Goal: Task Accomplishment & Management: Manage account settings

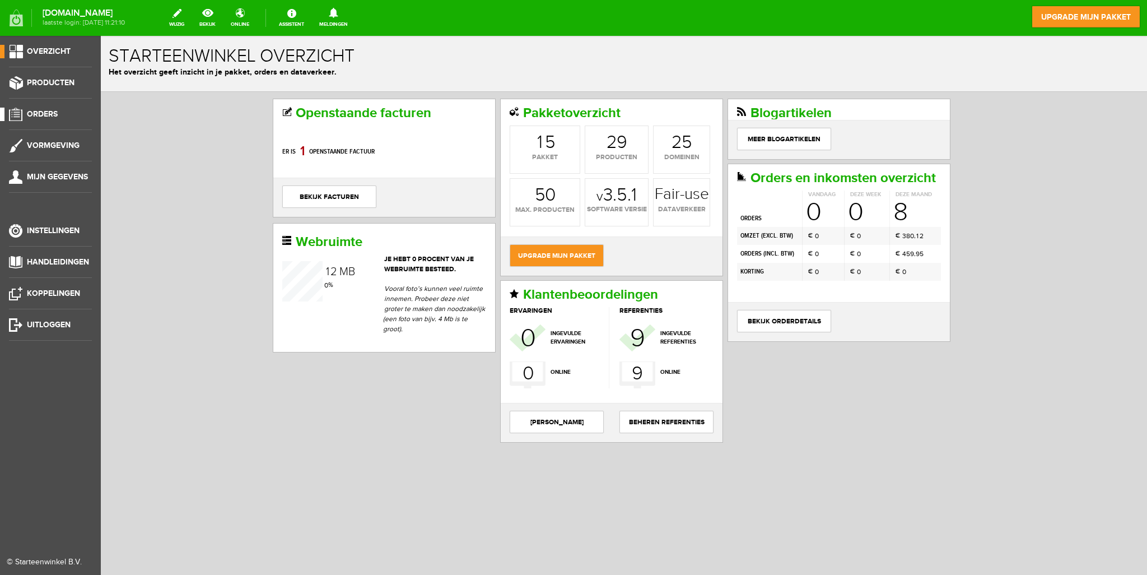
click at [30, 117] on span "Orders" at bounding box center [42, 114] width 31 height 10
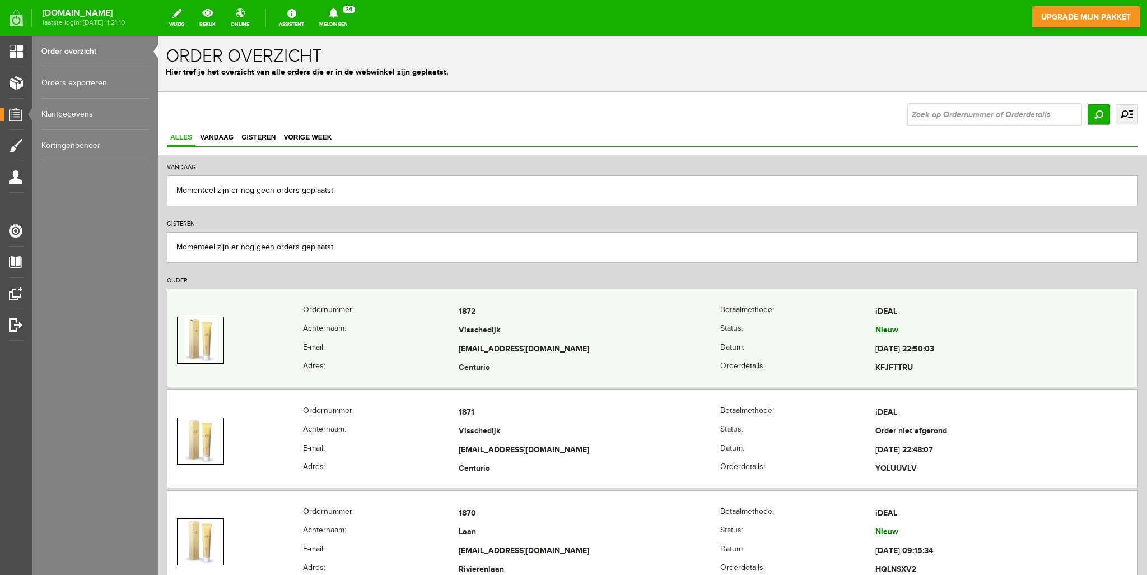
click at [374, 328] on th "Achternaam:" at bounding box center [380, 331] width 155 height 19
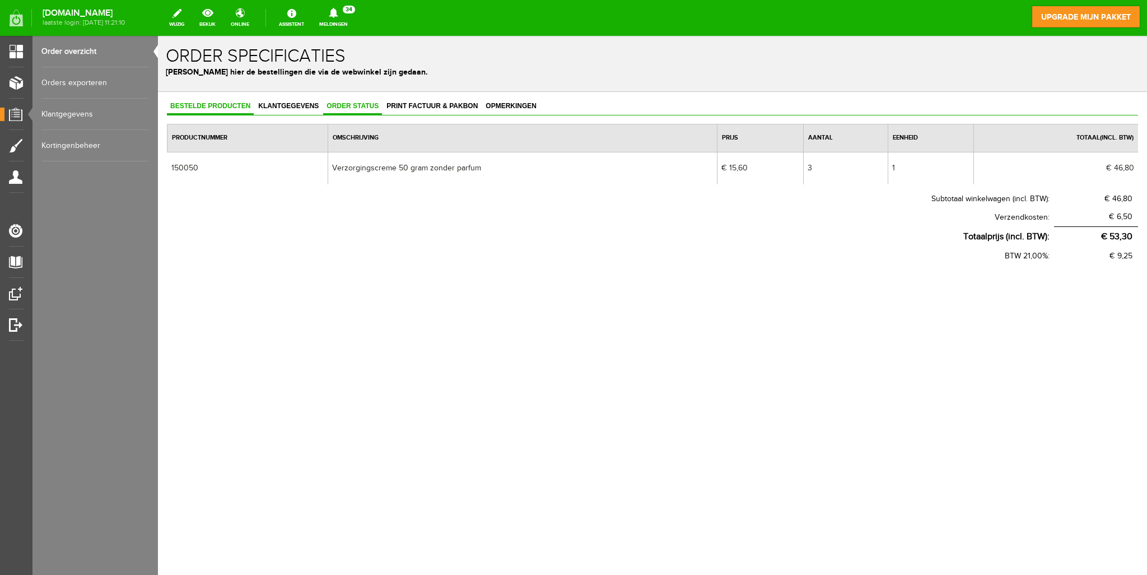
click at [348, 104] on span "Order status" at bounding box center [352, 106] width 59 height 8
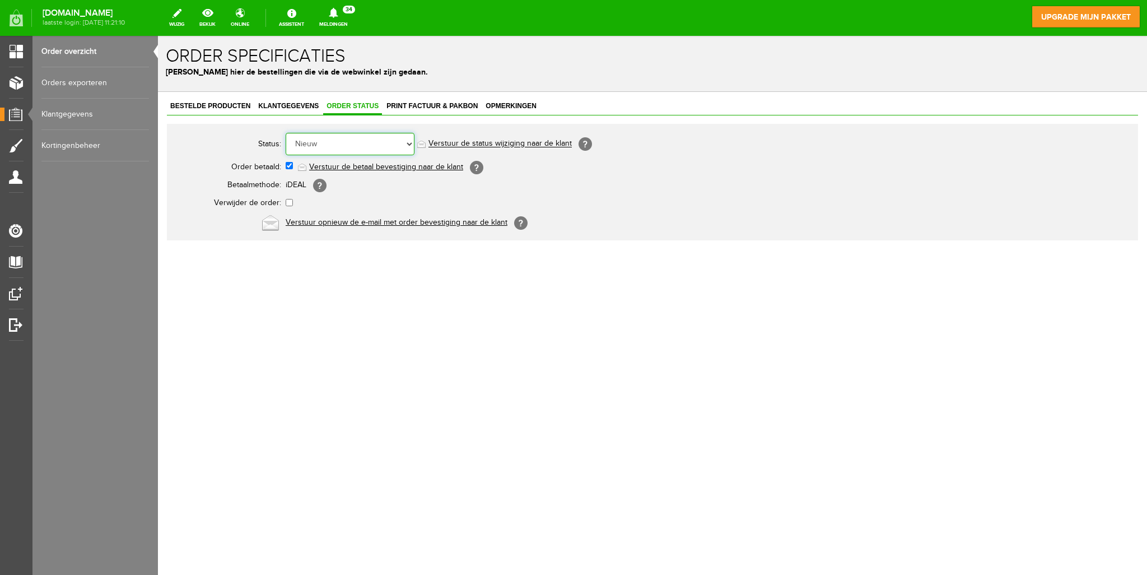
click at [368, 144] on select "Order niet afgerond Nieuw Order in behandeling Wacht op leverancier Wacht op be…" at bounding box center [350, 144] width 129 height 22
select select "2"
click at [286, 133] on select "Order niet afgerond Nieuw Order in behandeling Wacht op leverancier Wacht op be…" at bounding box center [350, 144] width 129 height 22
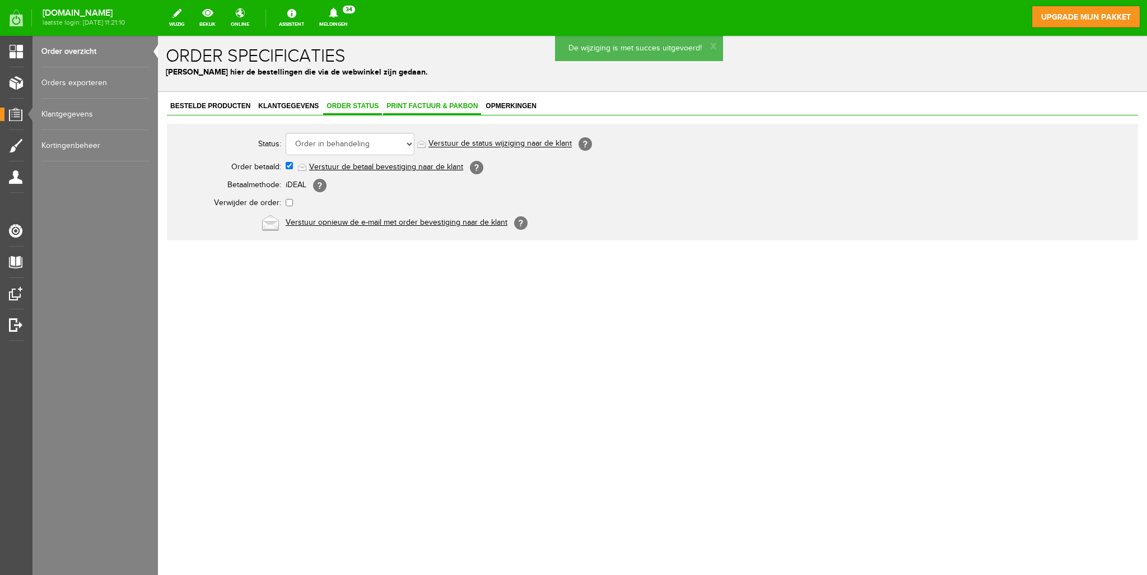
click at [407, 106] on span "Print factuur & pakbon" at bounding box center [432, 106] width 98 height 8
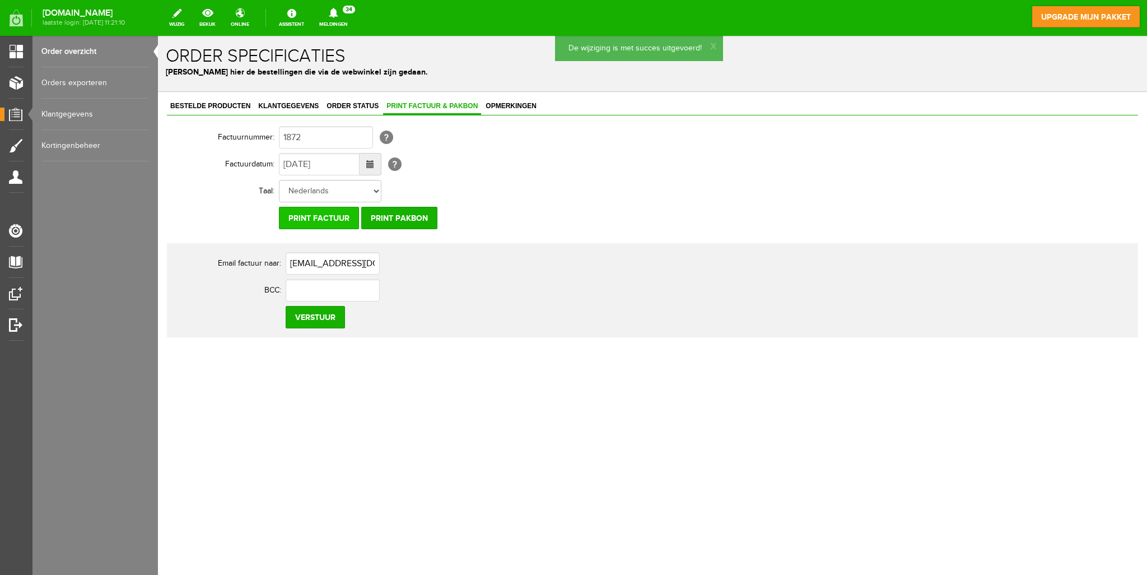
click at [315, 217] on input "Print factuur" at bounding box center [319, 218] width 80 height 22
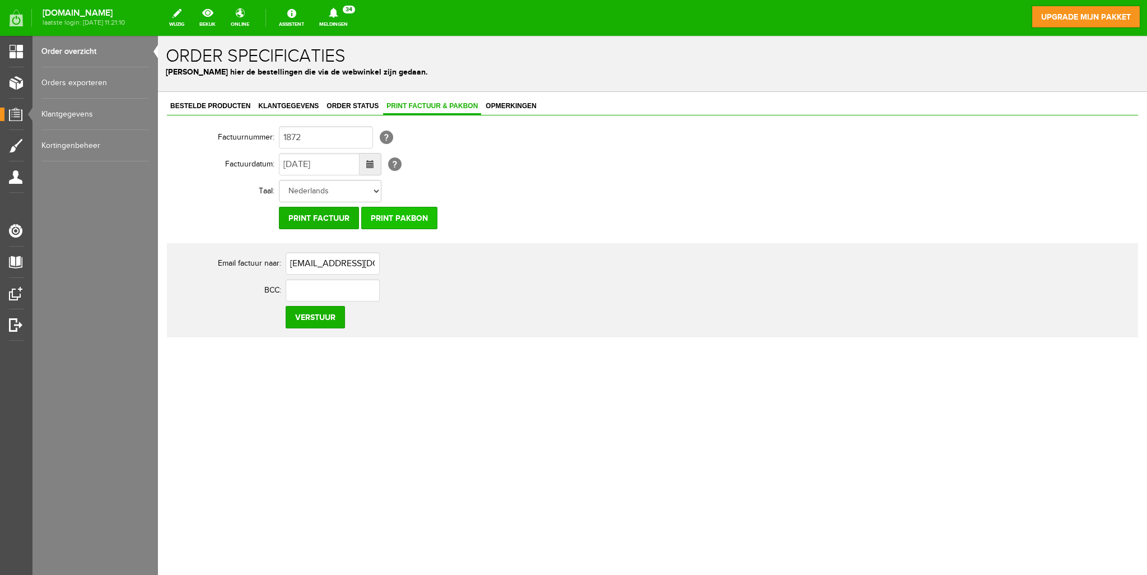
click at [390, 216] on input "Print pakbon" at bounding box center [399, 218] width 76 height 22
click at [200, 200] on th "Taal:" at bounding box center [223, 191] width 112 height 27
click at [68, 50] on link "Order overzicht" at bounding box center [95, 51] width 108 height 31
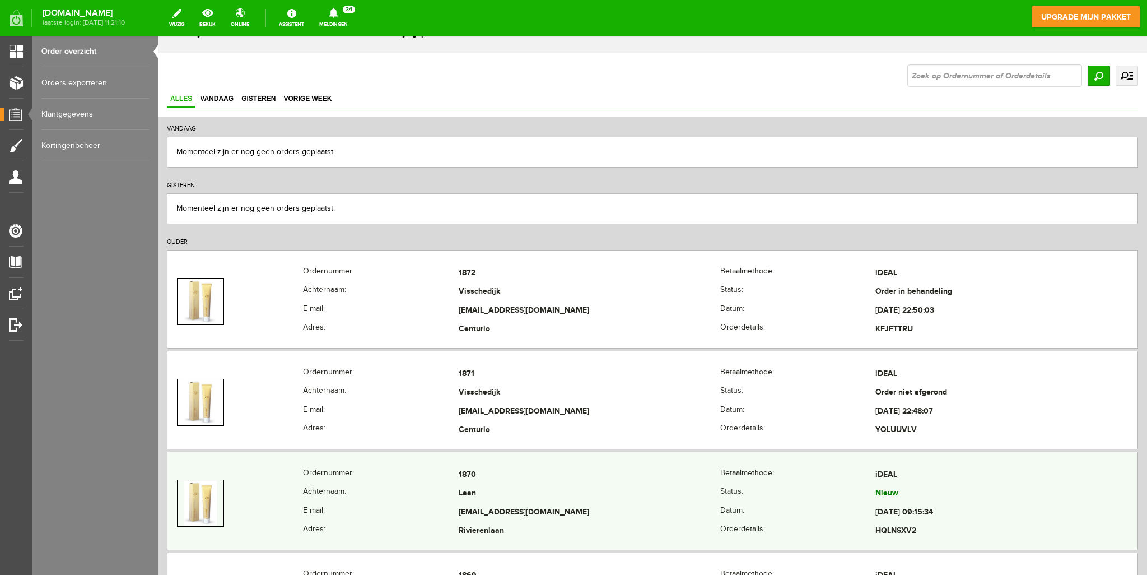
scroll to position [56, 0]
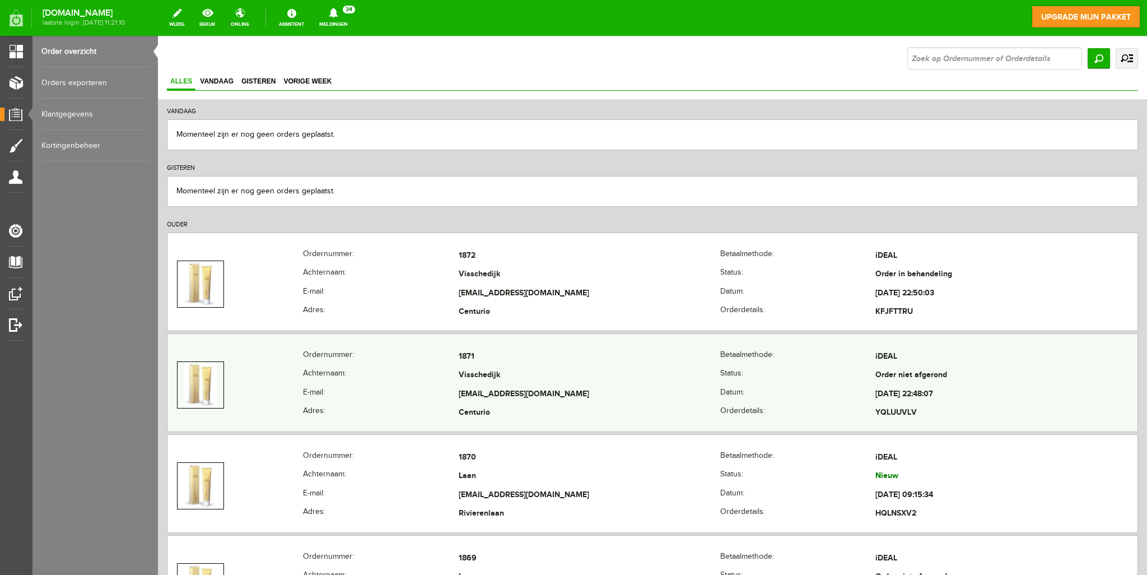
click at [396, 394] on th "E-mail:" at bounding box center [380, 394] width 155 height 19
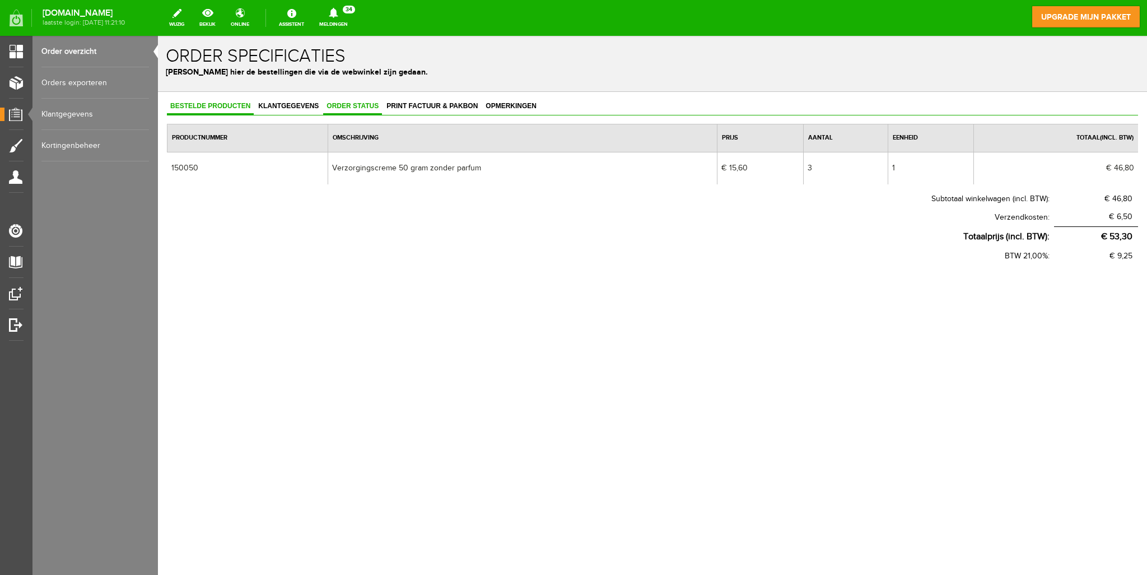
click at [356, 106] on span "Order status" at bounding box center [352, 106] width 59 height 8
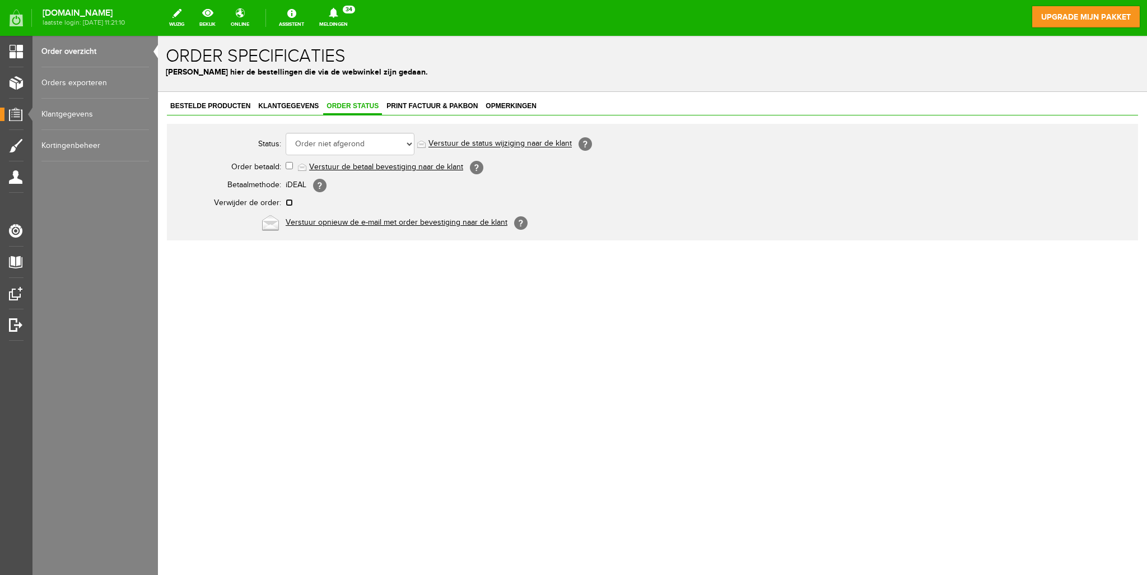
click at [288, 202] on input "checkbox" at bounding box center [289, 202] width 7 height 7
checkbox input "true"
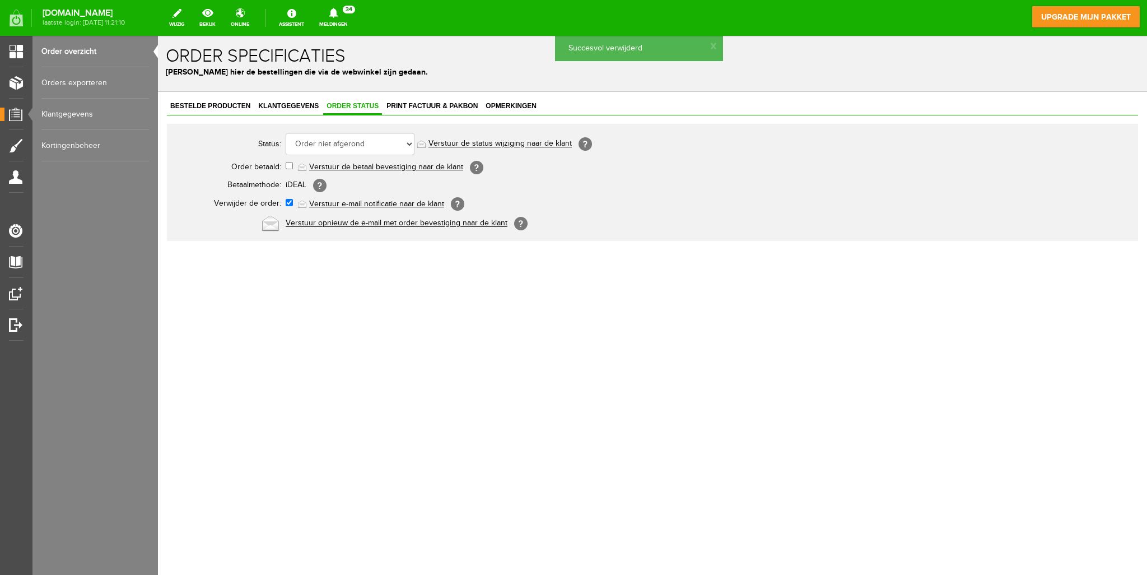
click at [52, 45] on link "Order overzicht" at bounding box center [95, 51] width 108 height 31
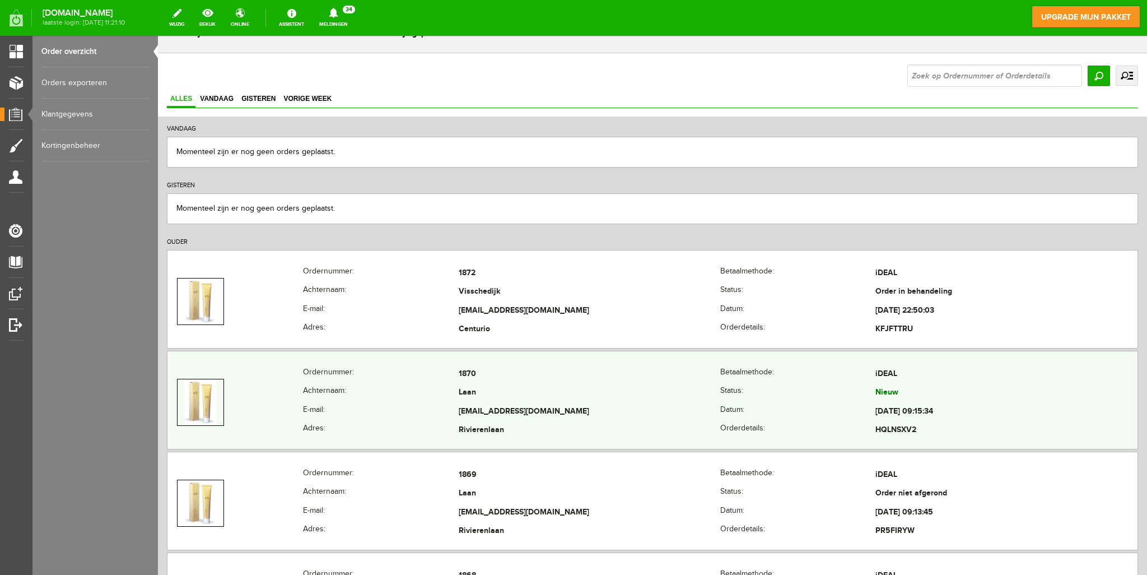
scroll to position [56, 0]
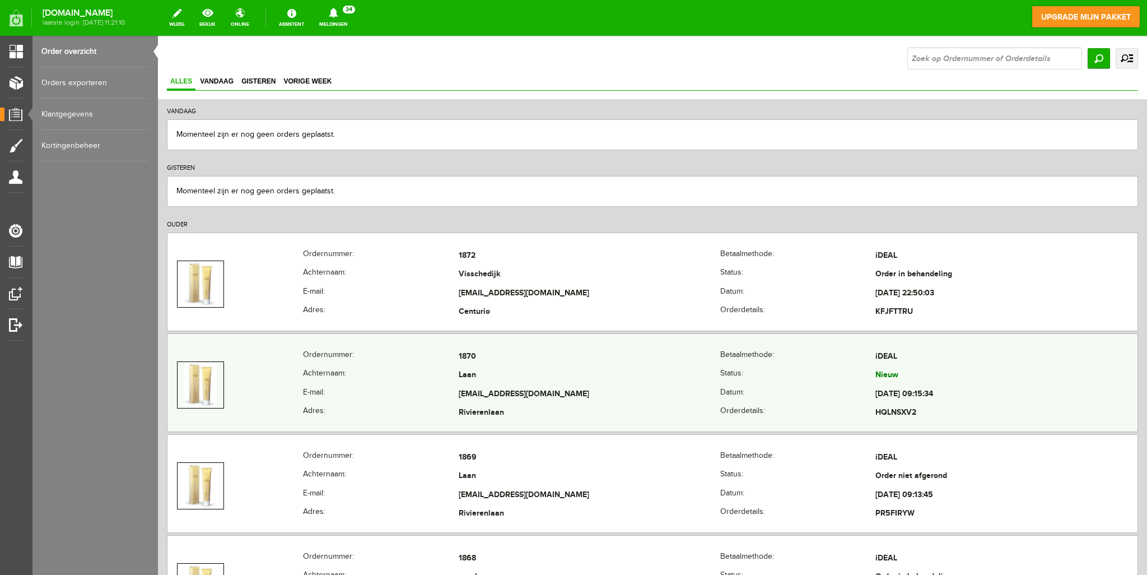
click at [384, 371] on th "Achternaam:" at bounding box center [380, 375] width 155 height 19
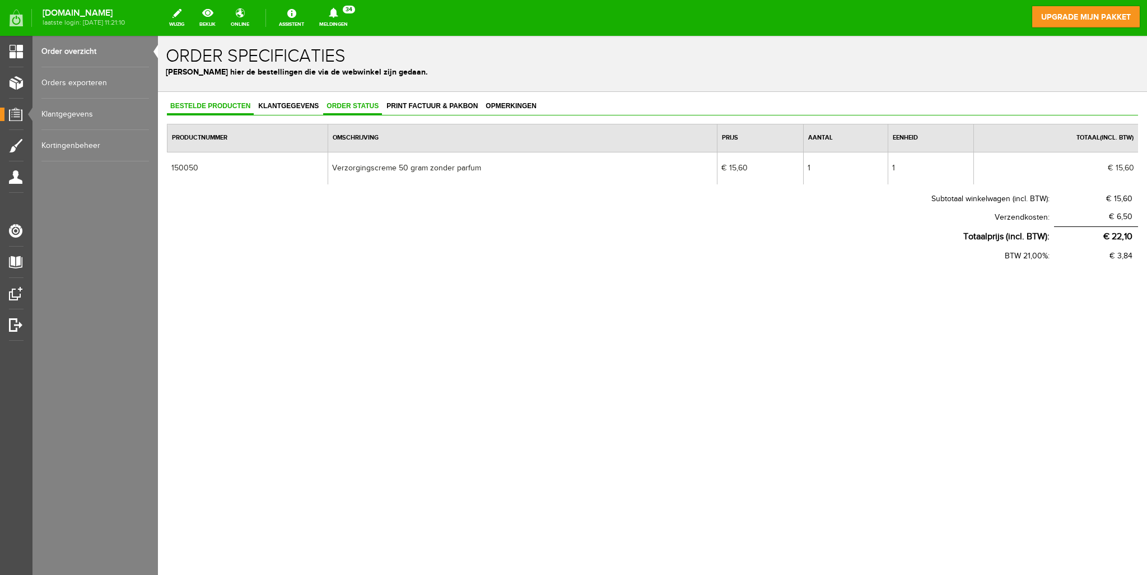
click at [336, 106] on span "Order status" at bounding box center [352, 106] width 59 height 8
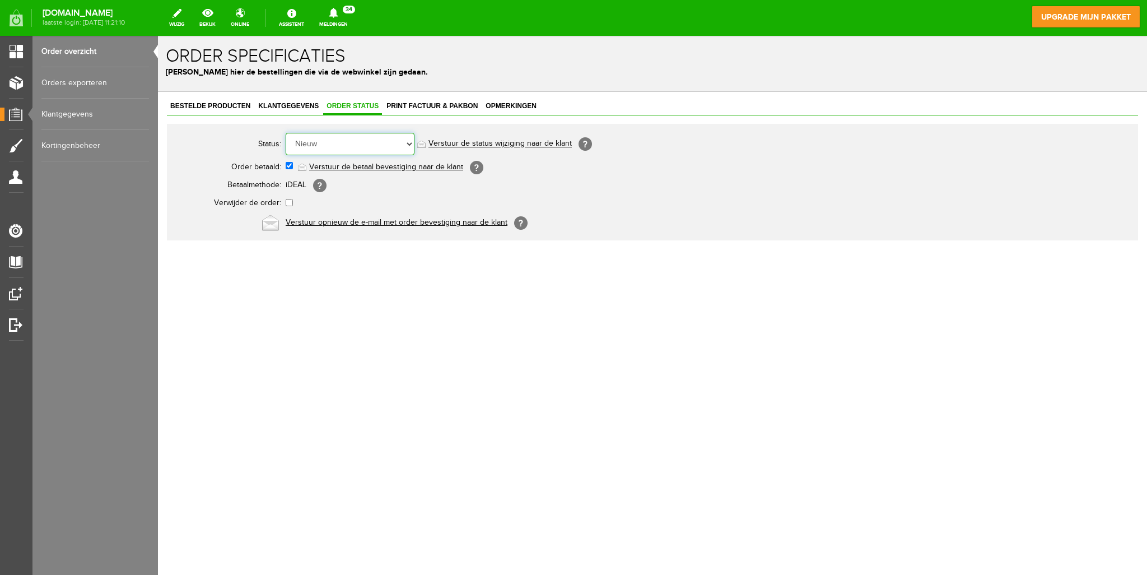
click at [363, 142] on select "Order niet afgerond Nieuw Order in behandeling Wacht op leverancier Wacht op be…" at bounding box center [350, 144] width 129 height 22
select select "2"
click at [286, 133] on select "Order niet afgerond Nieuw Order in behandeling Wacht op leverancier Wacht op be…" at bounding box center [350, 144] width 129 height 22
click at [77, 113] on link "Klantgegevens" at bounding box center [95, 114] width 108 height 31
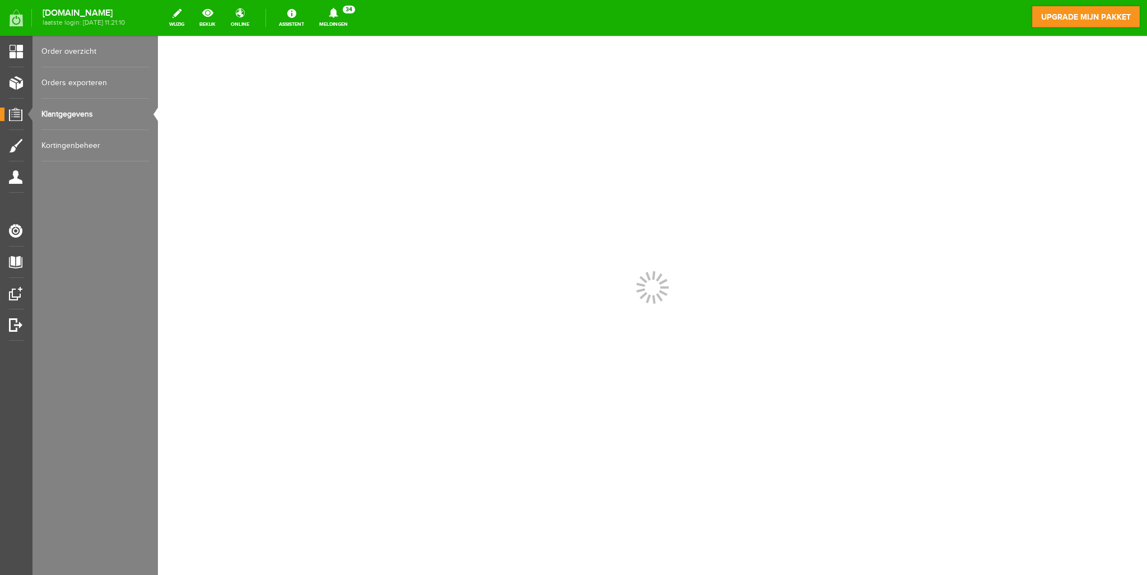
click at [77, 53] on link "Order overzicht" at bounding box center [95, 51] width 108 height 31
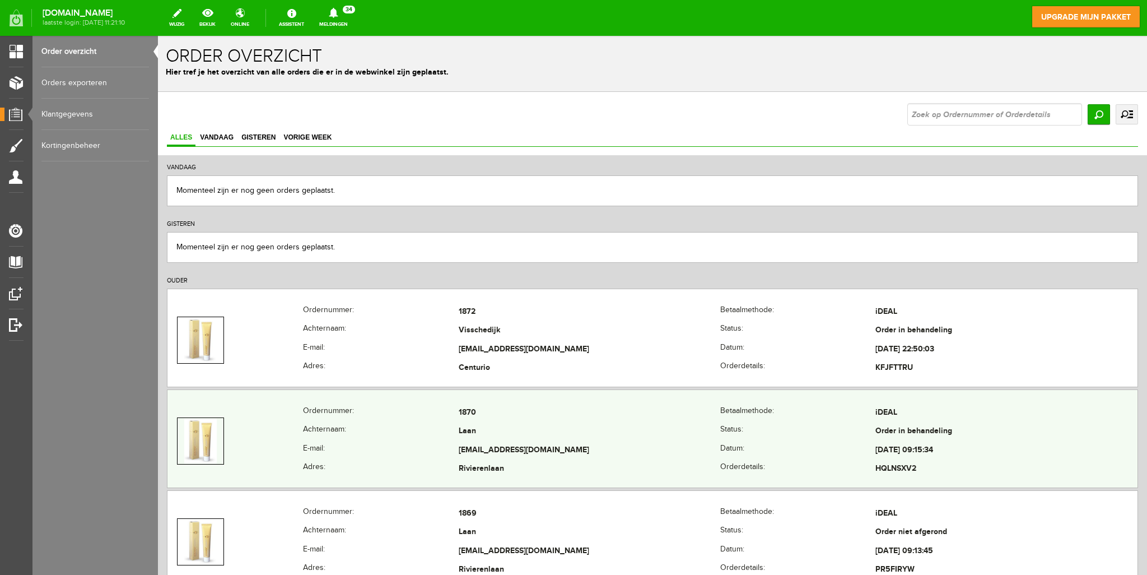
scroll to position [56, 0]
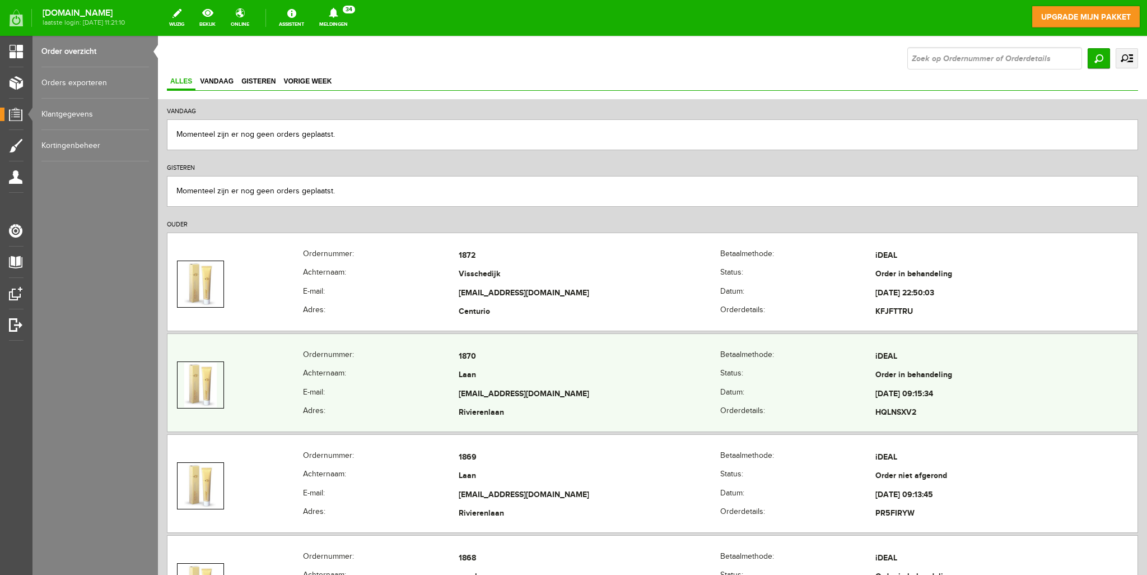
click at [527, 386] on td "[EMAIL_ADDRESS][DOMAIN_NAME]" at bounding box center [590, 394] width 262 height 19
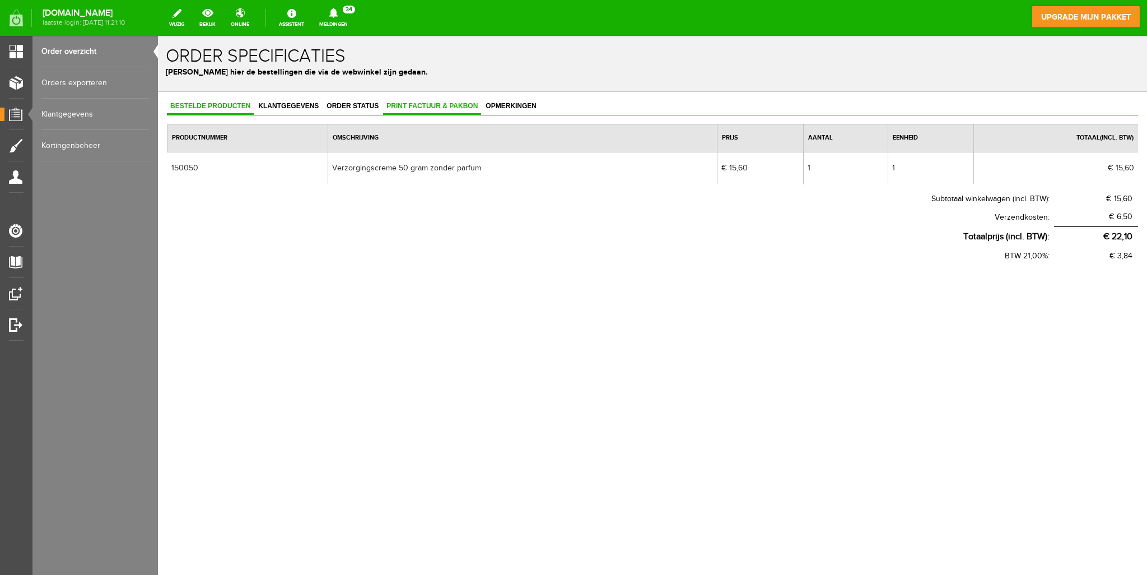
click at [413, 109] on span "Print factuur & pakbon" at bounding box center [432, 106] width 98 height 8
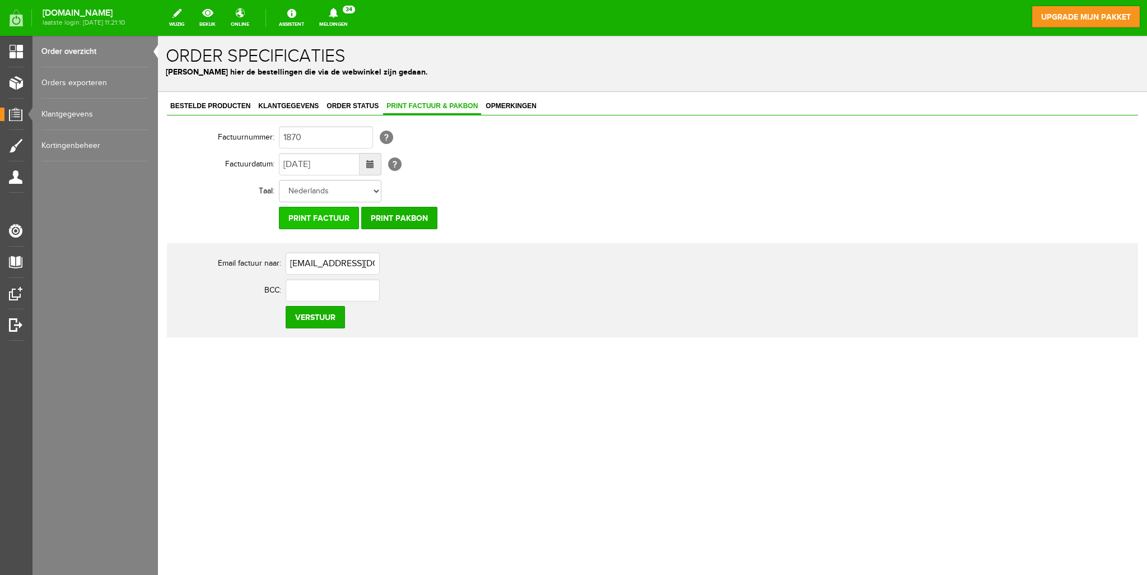
click at [319, 213] on input "Print factuur" at bounding box center [319, 218] width 80 height 22
click at [406, 221] on input "Print pakbon" at bounding box center [399, 218] width 76 height 22
click at [220, 473] on body "x Order specificaties Beheer hier de bestellingen die via de webwinkel zijn ged…" at bounding box center [652, 305] width 989 height 539
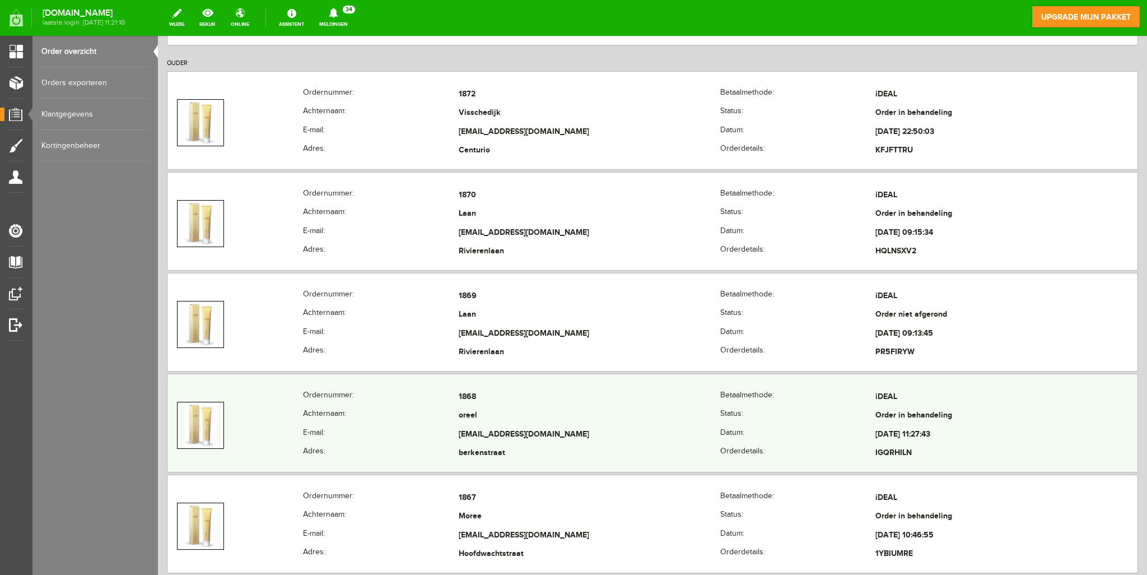
scroll to position [224, 0]
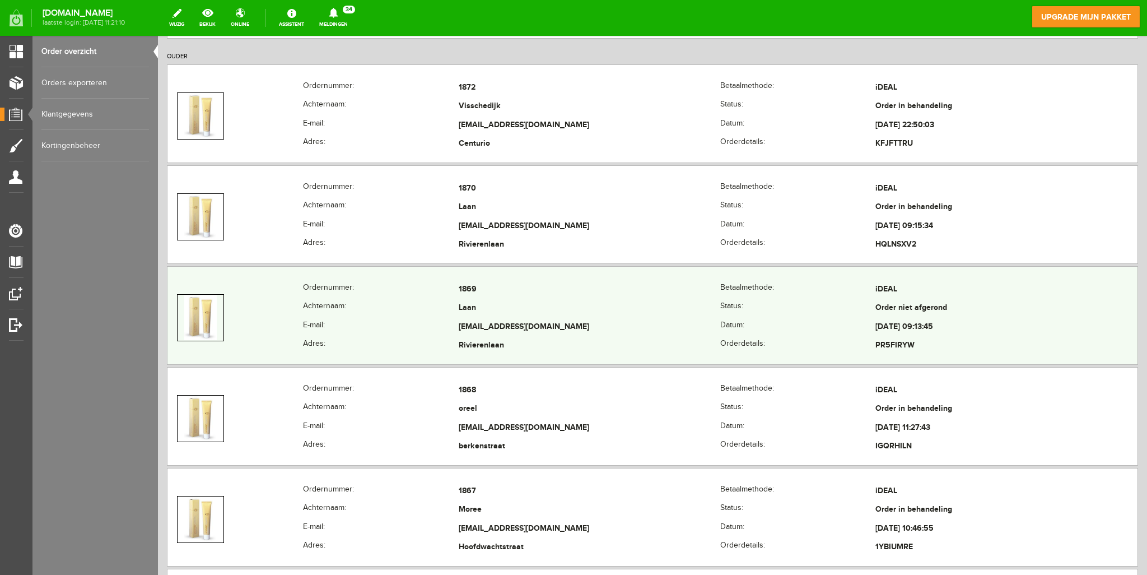
click at [309, 302] on th "Achternaam:" at bounding box center [380, 308] width 155 height 19
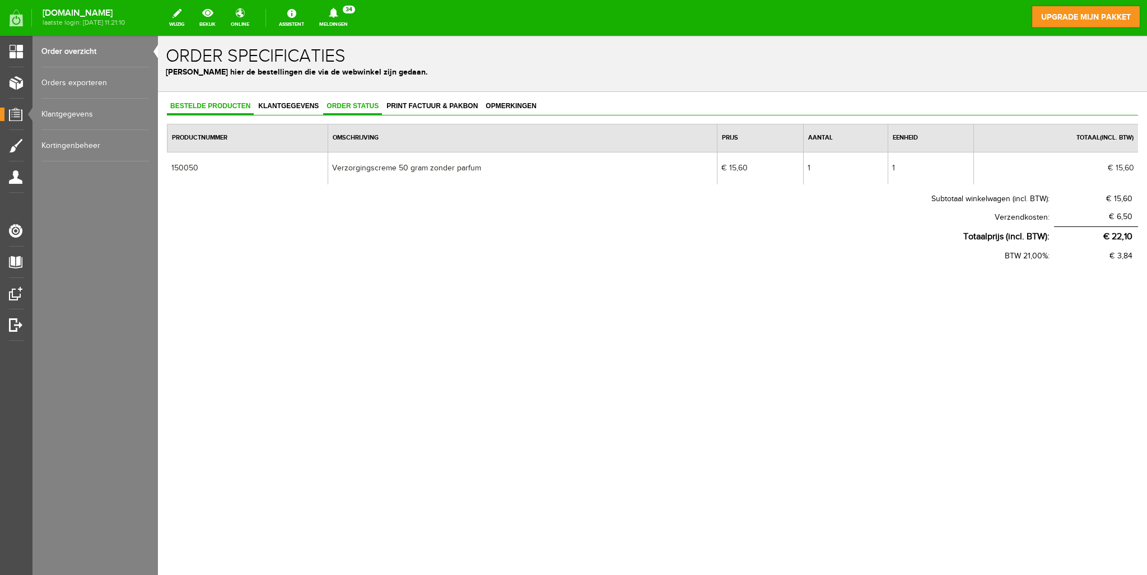
click at [367, 105] on span "Order status" at bounding box center [352, 106] width 59 height 8
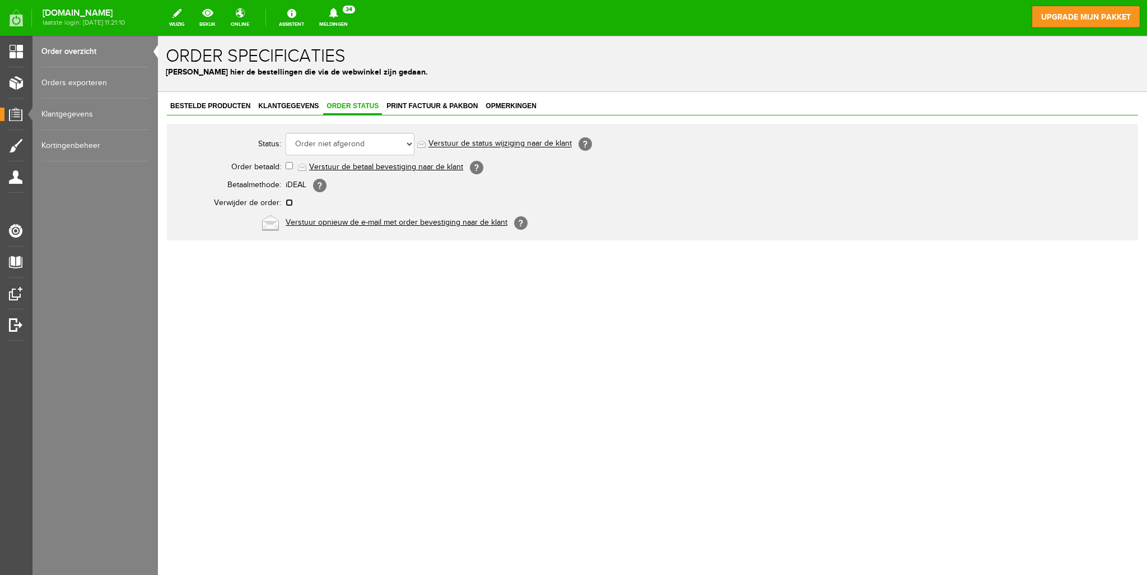
click at [287, 202] on input "checkbox" at bounding box center [289, 202] width 7 height 7
checkbox input "true"
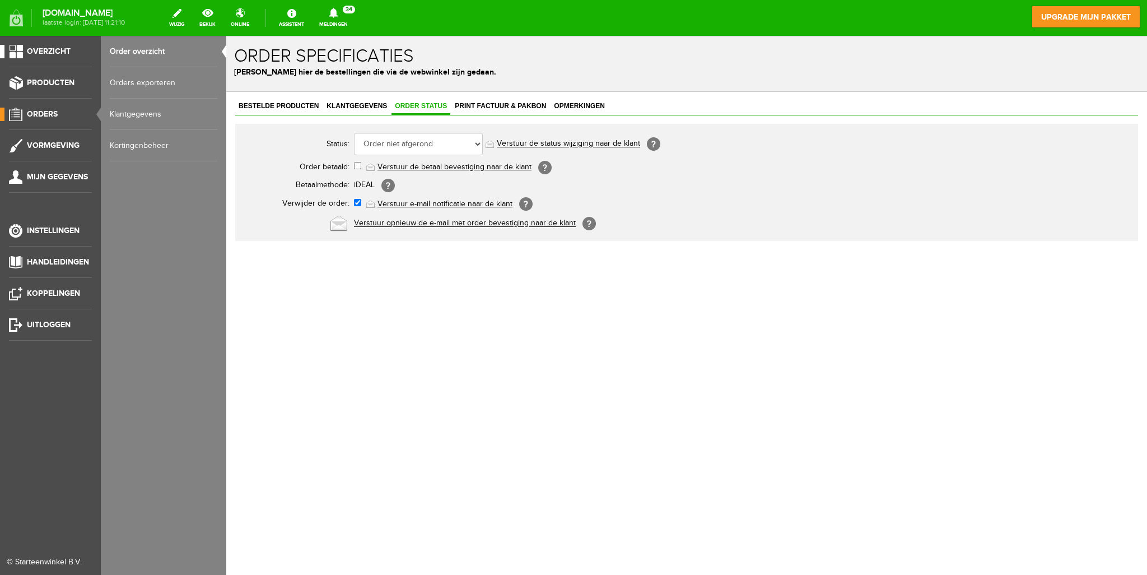
click at [46, 59] on li "Overzicht" at bounding box center [50, 56] width 83 height 22
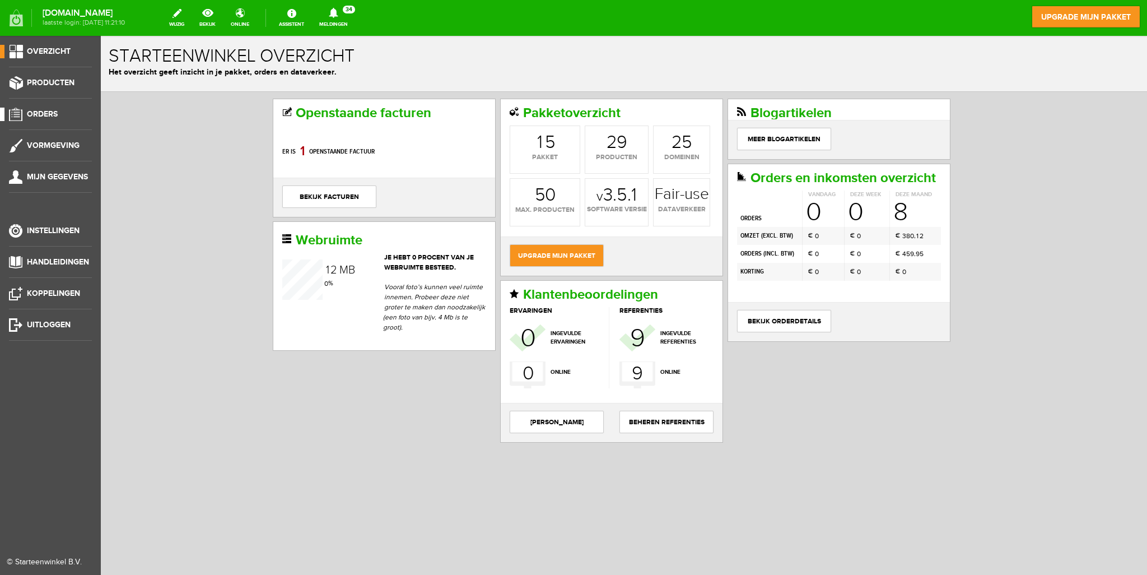
click at [56, 113] on span "Orders" at bounding box center [42, 114] width 31 height 10
